Goal: Check status

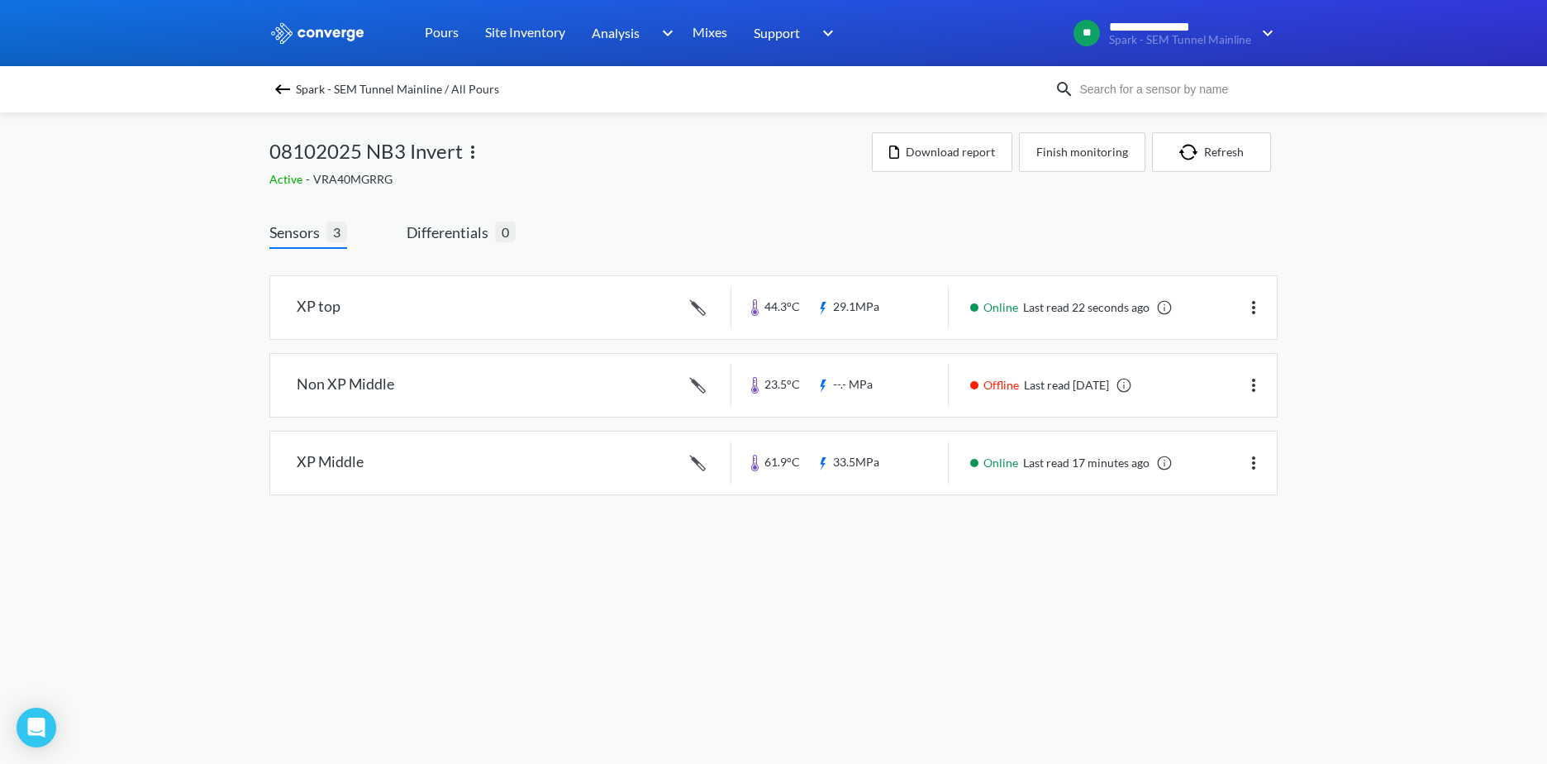
click at [278, 83] on img at bounding box center [283, 89] width 20 height 20
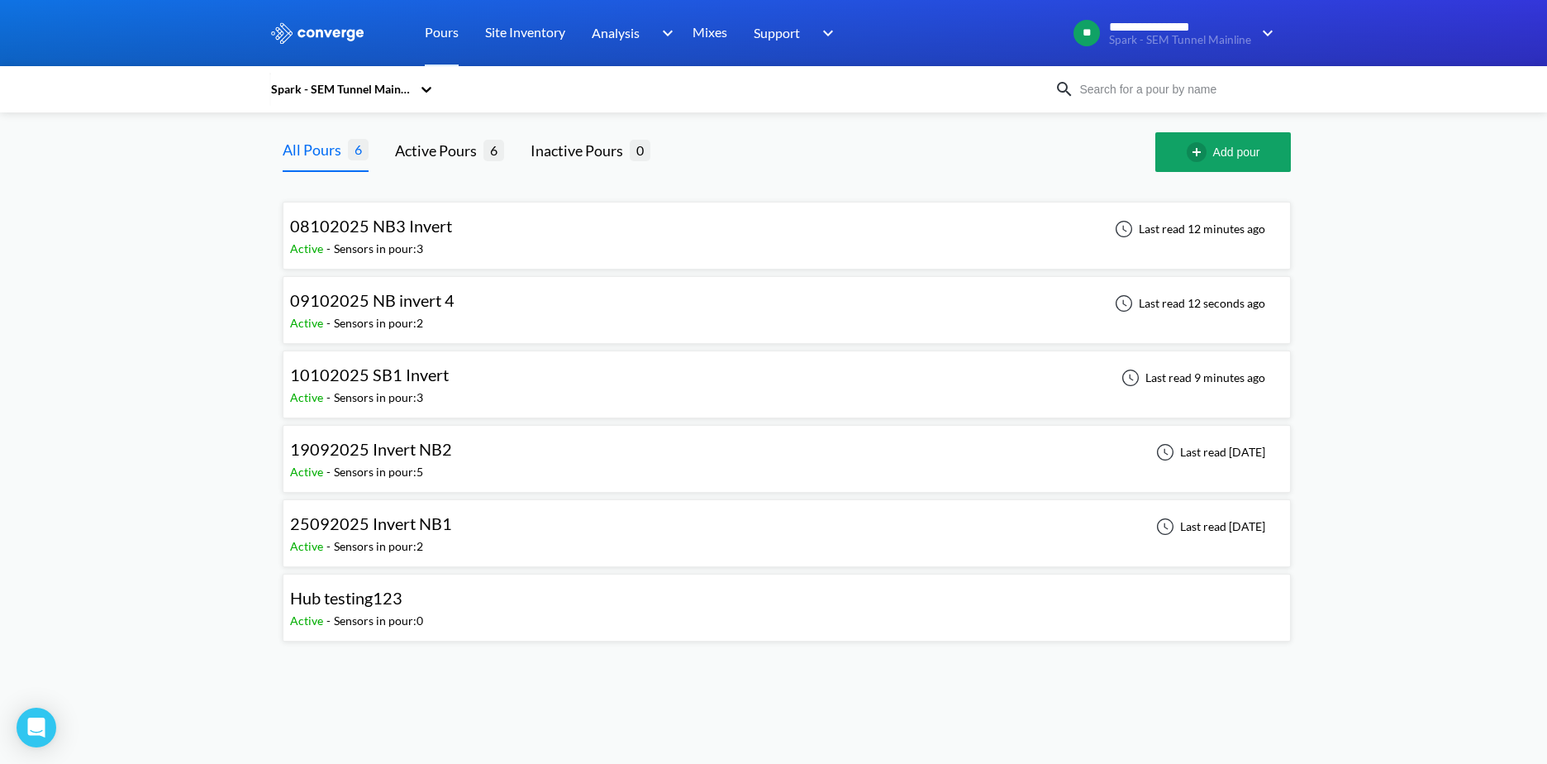
click at [618, 386] on div "10102025 SB1 Invert Active - Sensors in pour: 3 Last read 9 minutes ago" at bounding box center [787, 384] width 994 height 53
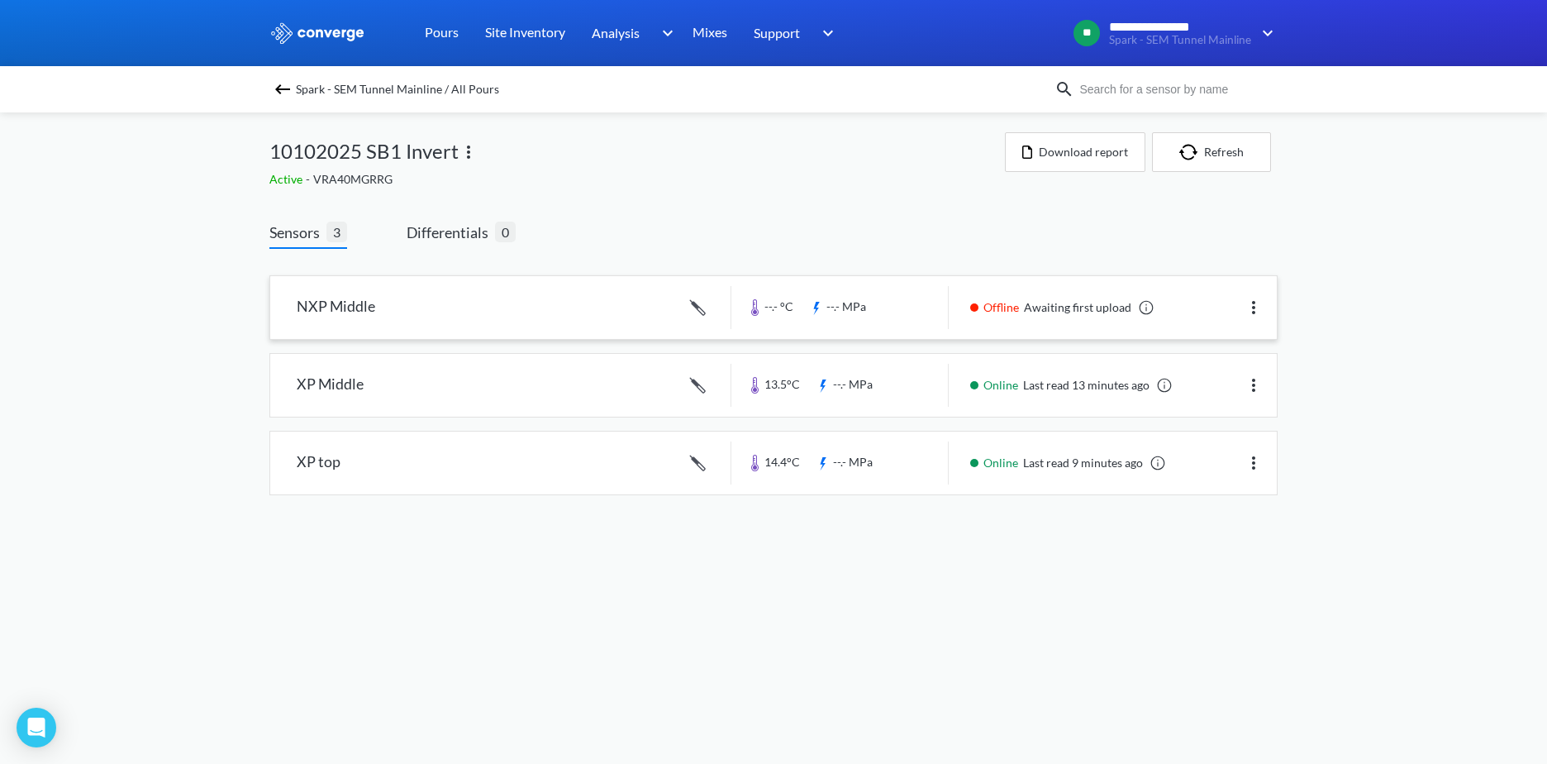
click at [1101, 318] on link at bounding box center [773, 307] width 1007 height 63
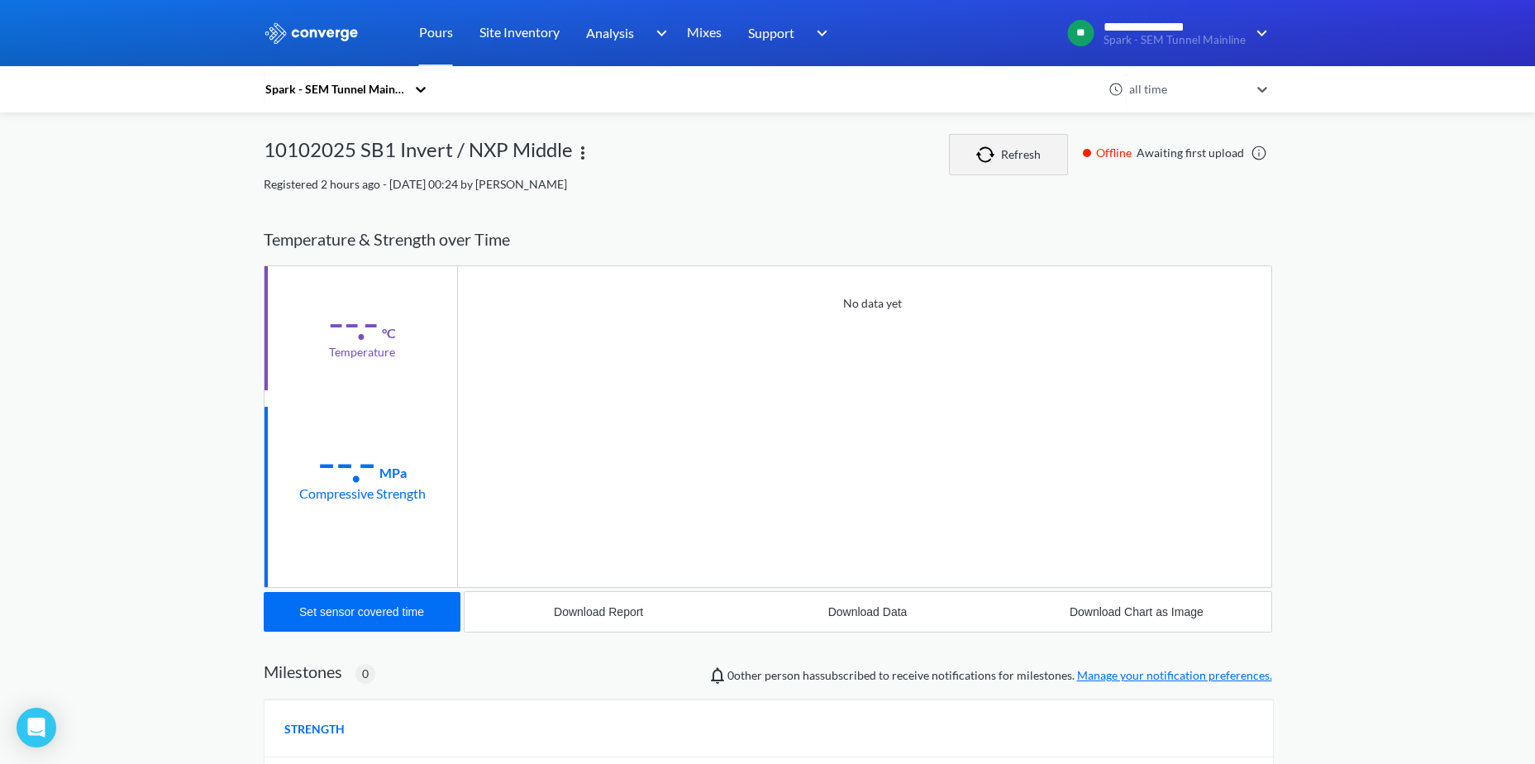
click at [1019, 139] on button "Refresh" at bounding box center [1008, 154] width 119 height 41
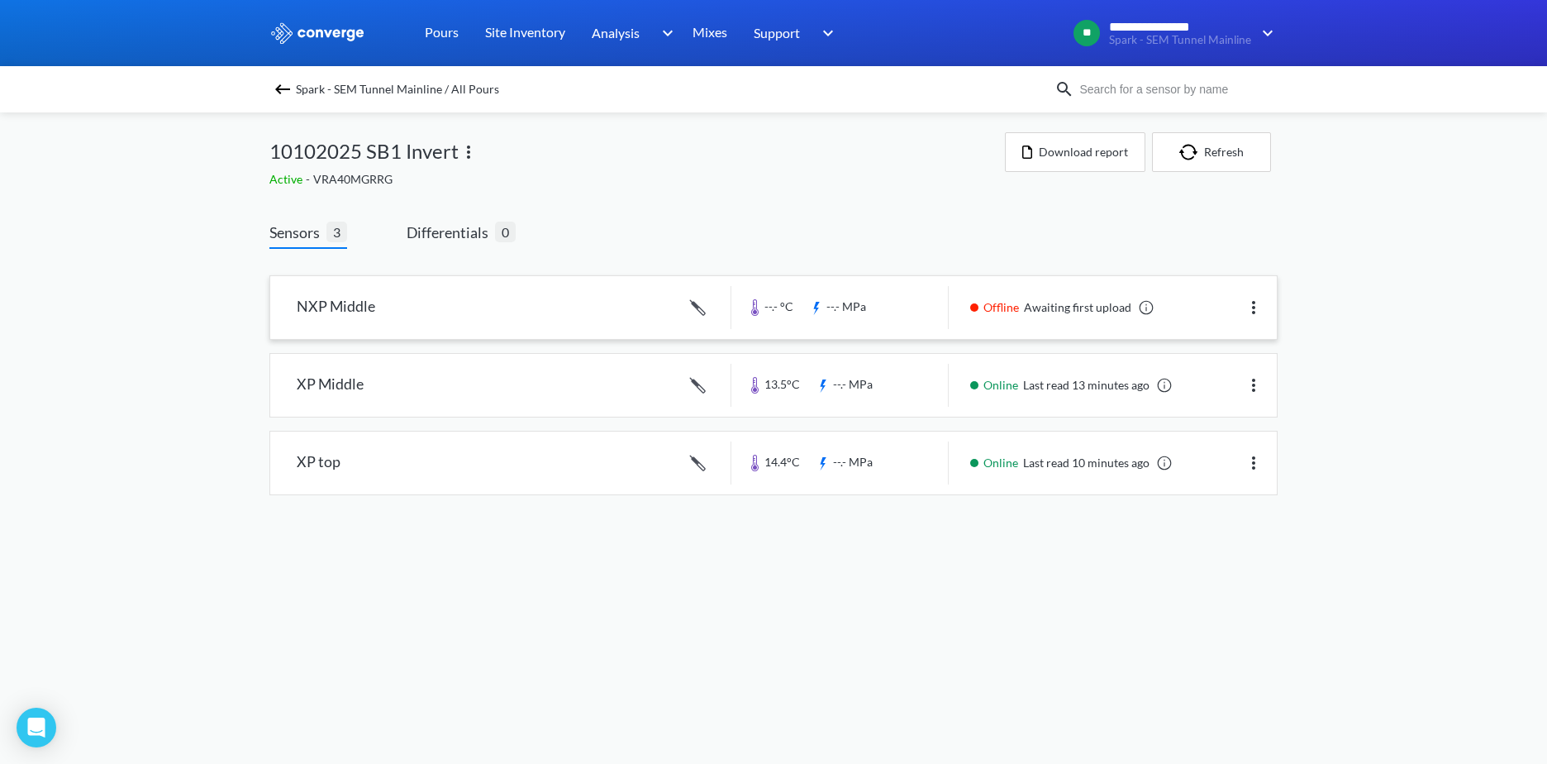
click at [1051, 296] on link at bounding box center [773, 307] width 1007 height 63
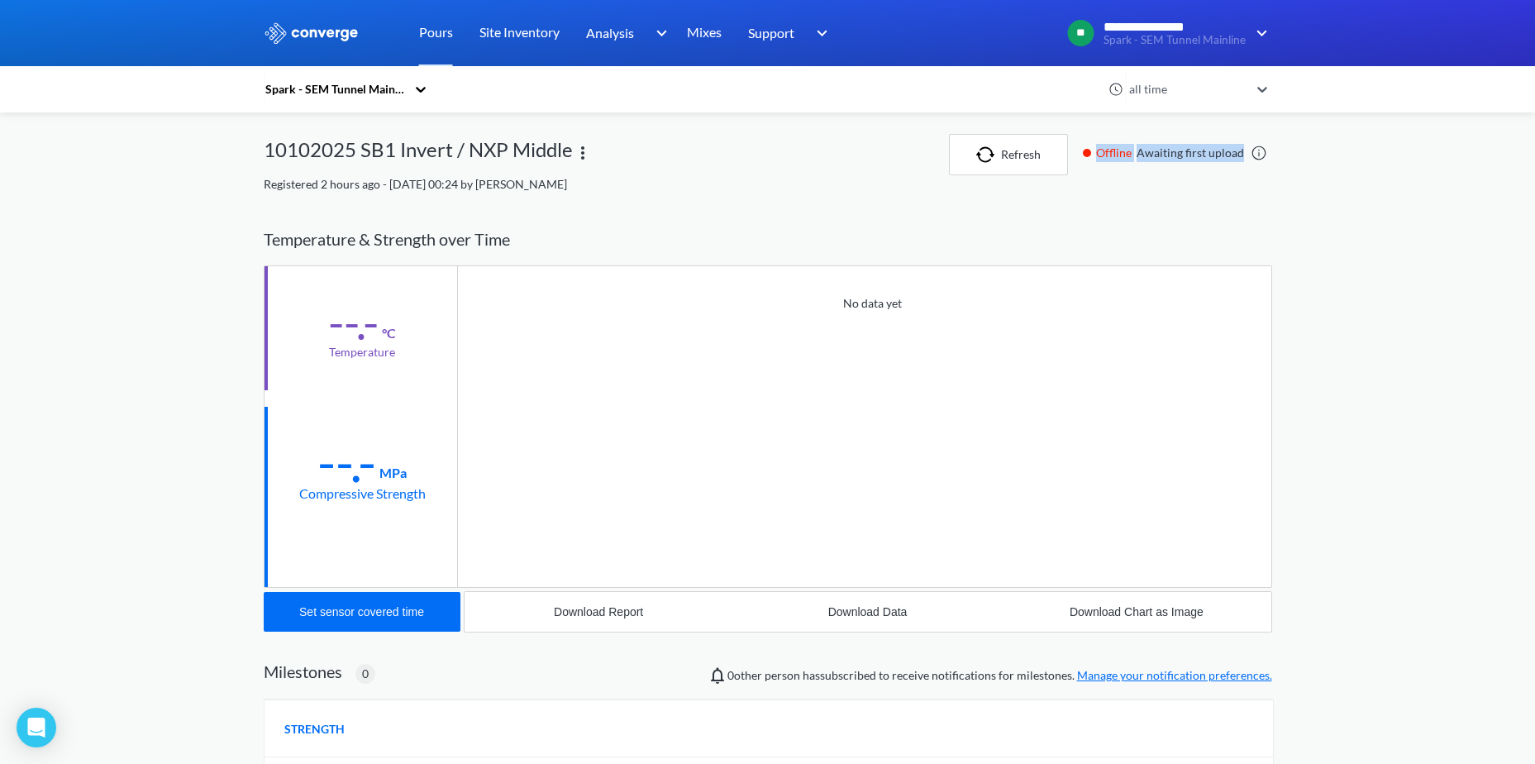
drag, startPoint x: 1093, startPoint y: 154, endPoint x: 1247, endPoint y: 156, distance: 154.6
click at [1247, 156] on div "Offline Awaiting first upload" at bounding box center [1174, 153] width 198 height 18
drag, startPoint x: 1247, startPoint y: 156, endPoint x: 1223, endPoint y: 168, distance: 27.4
click at [1223, 168] on div "Offline Awaiting first upload" at bounding box center [1174, 154] width 198 height 41
drag, startPoint x: 1241, startPoint y: 158, endPoint x: 1262, endPoint y: 155, distance: 21.7
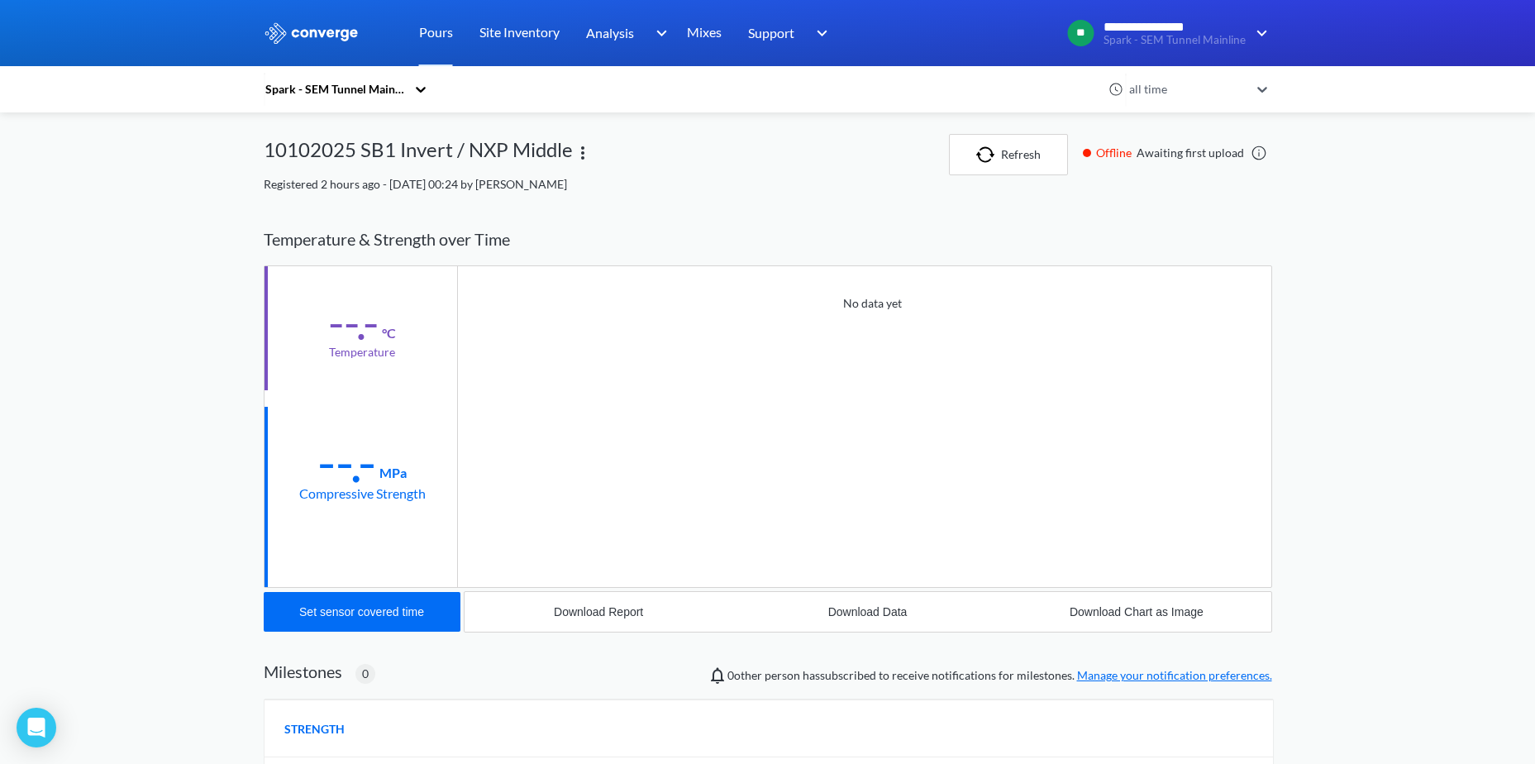
click at [1242, 158] on div "Offline Awaiting first upload" at bounding box center [1174, 153] width 198 height 18
click at [1262, 155] on link at bounding box center [1259, 153] width 17 height 17
